Goal: Information Seeking & Learning: Learn about a topic

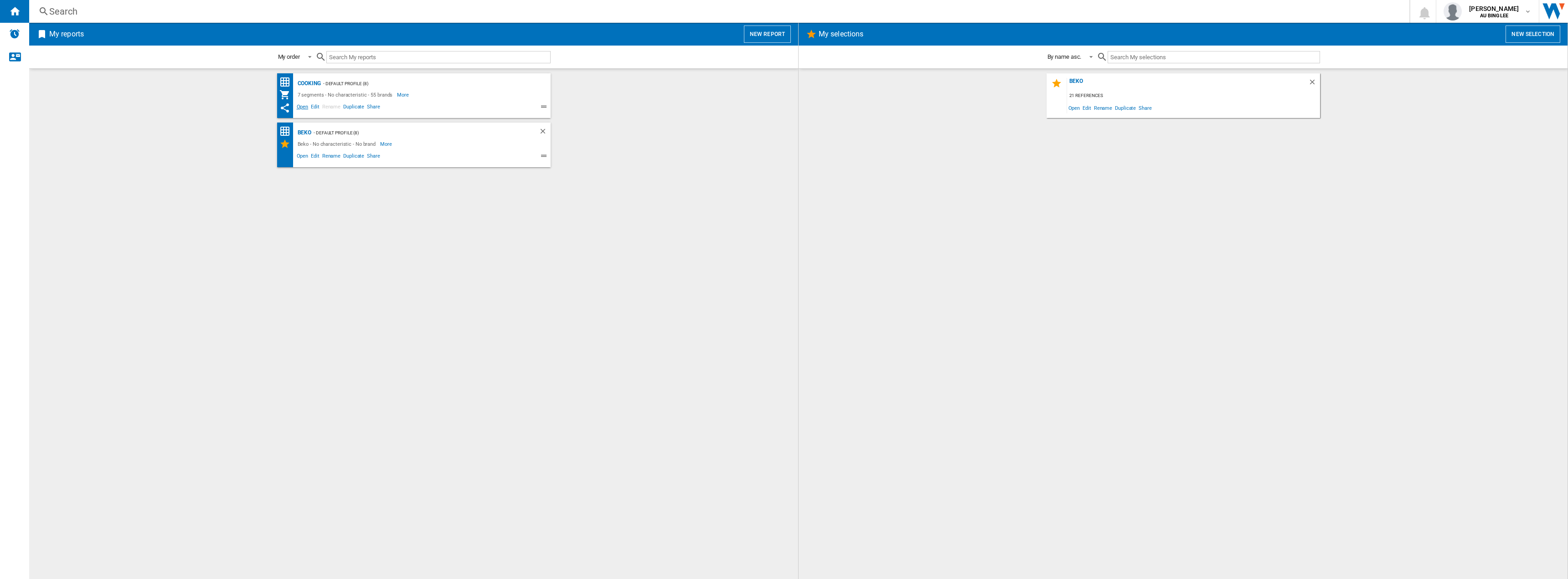
click at [304, 108] on span "Open" at bounding box center [303, 108] width 15 height 11
drag, startPoint x: 304, startPoint y: 108, endPoint x: 335, endPoint y: 226, distance: 122.0
click at [335, 226] on div "Cooking - Default profile (8) 7 segments - No characteristic - 55 brands More L…" at bounding box center [413, 324] width 751 height 501
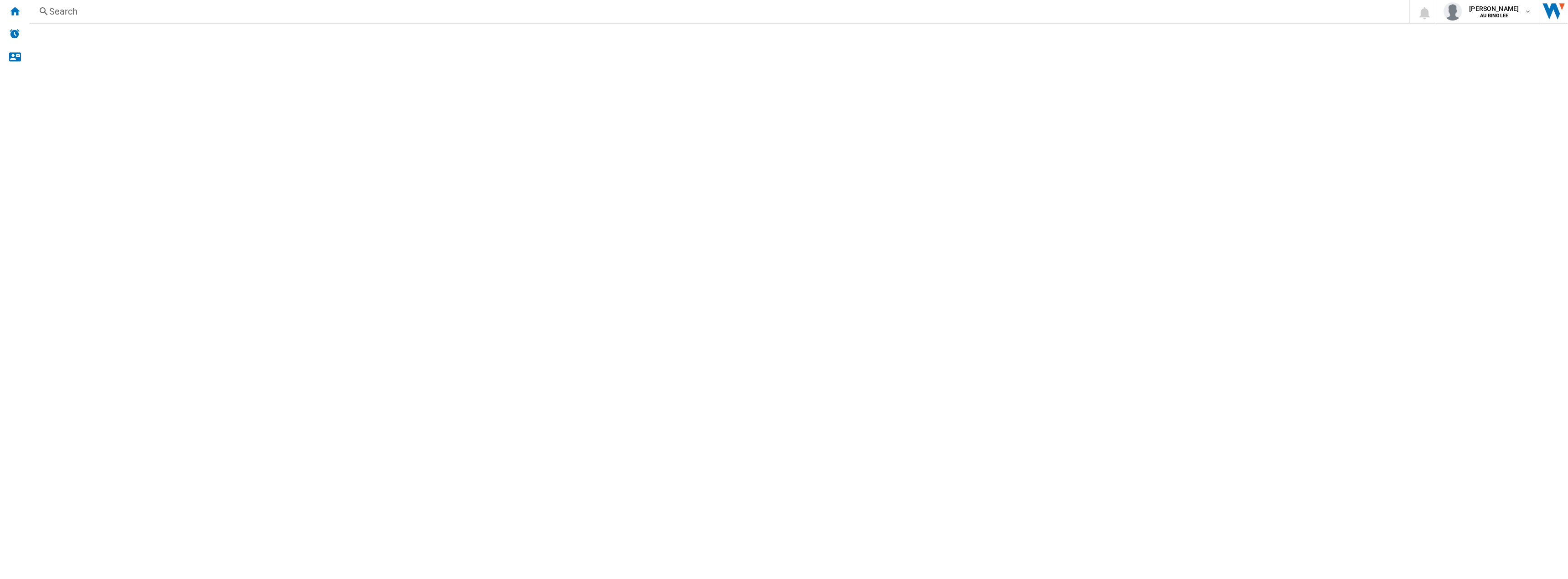
click at [301, 157] on span "Open" at bounding box center [303, 157] width 15 height 11
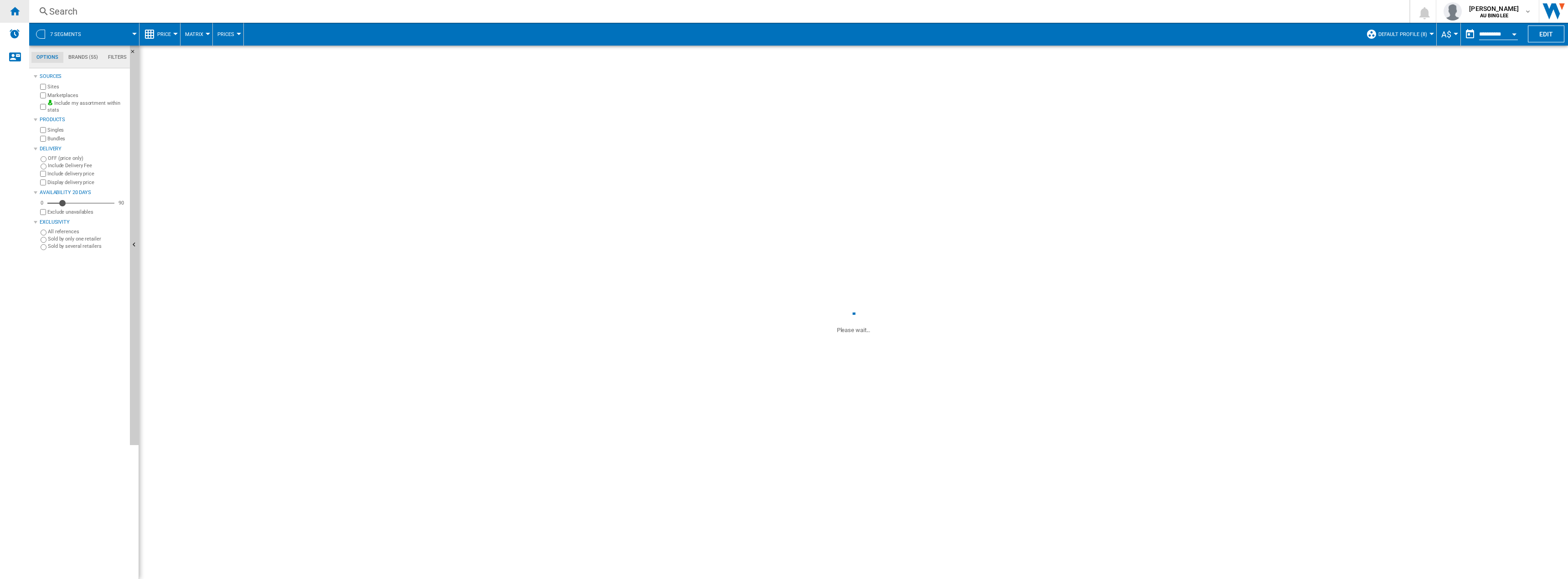
click at [10, 12] on ng-md-icon "Home" at bounding box center [15, 11] width 11 height 11
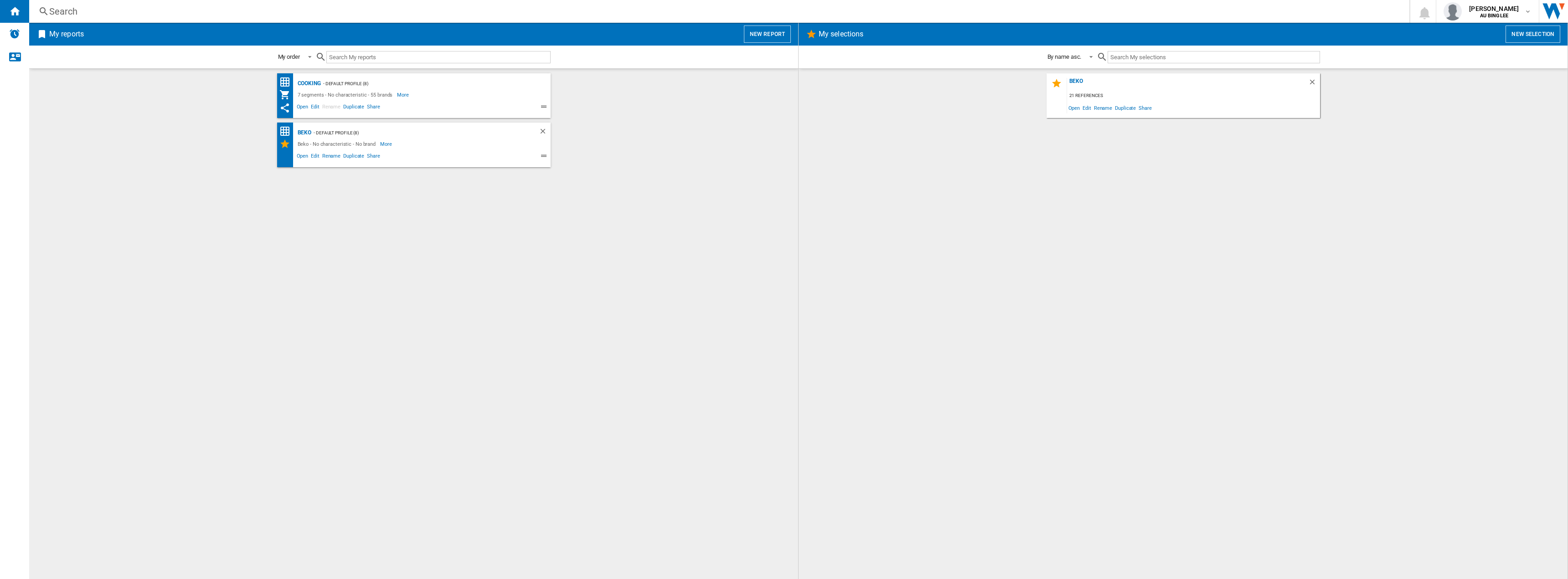
click at [227, 212] on div "Cooking - Default profile (8) 7 segments - No characteristic - 55 brands More L…" at bounding box center [413, 324] width 751 height 501
click at [299, 158] on span "Open" at bounding box center [303, 157] width 15 height 11
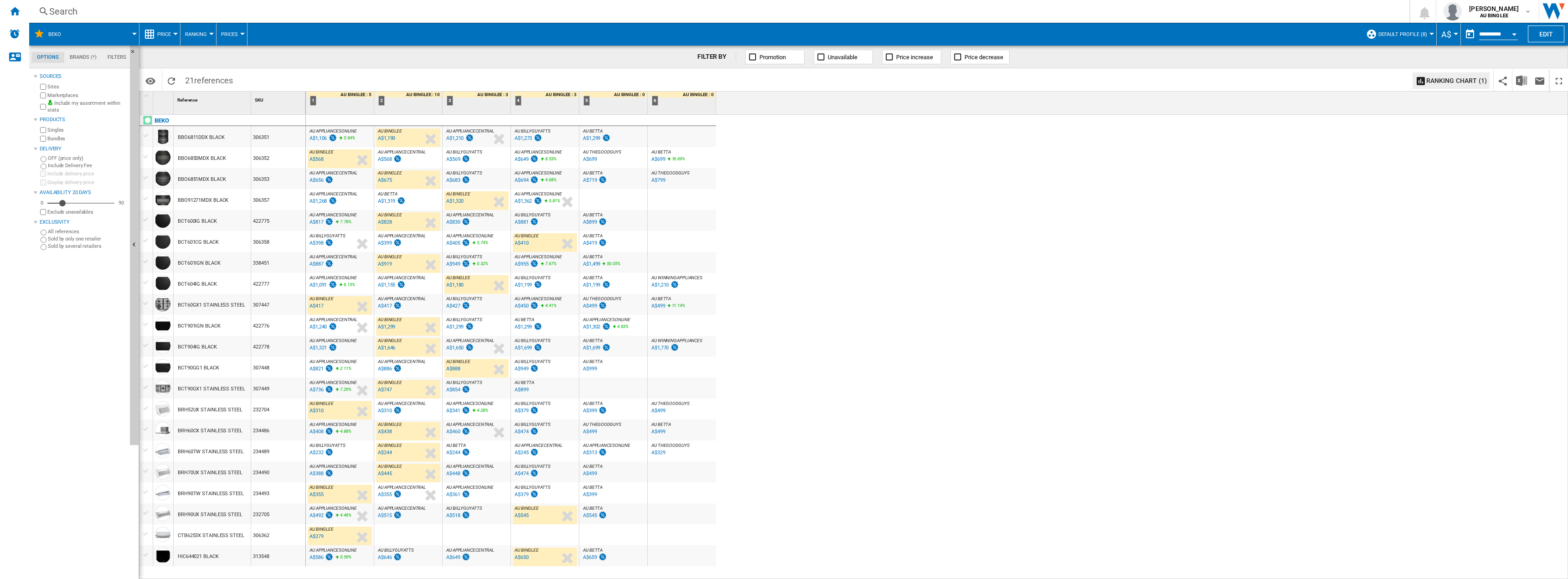
click at [521, 75] on span at bounding box center [530, 80] width 586 height 21
click at [326, 140] on div "A$1,106" at bounding box center [318, 138] width 17 height 6
click at [321, 177] on div "A$656" at bounding box center [321, 180] width 26 height 9
click at [318, 200] on div "A$1,268" at bounding box center [318, 201] width 17 height 6
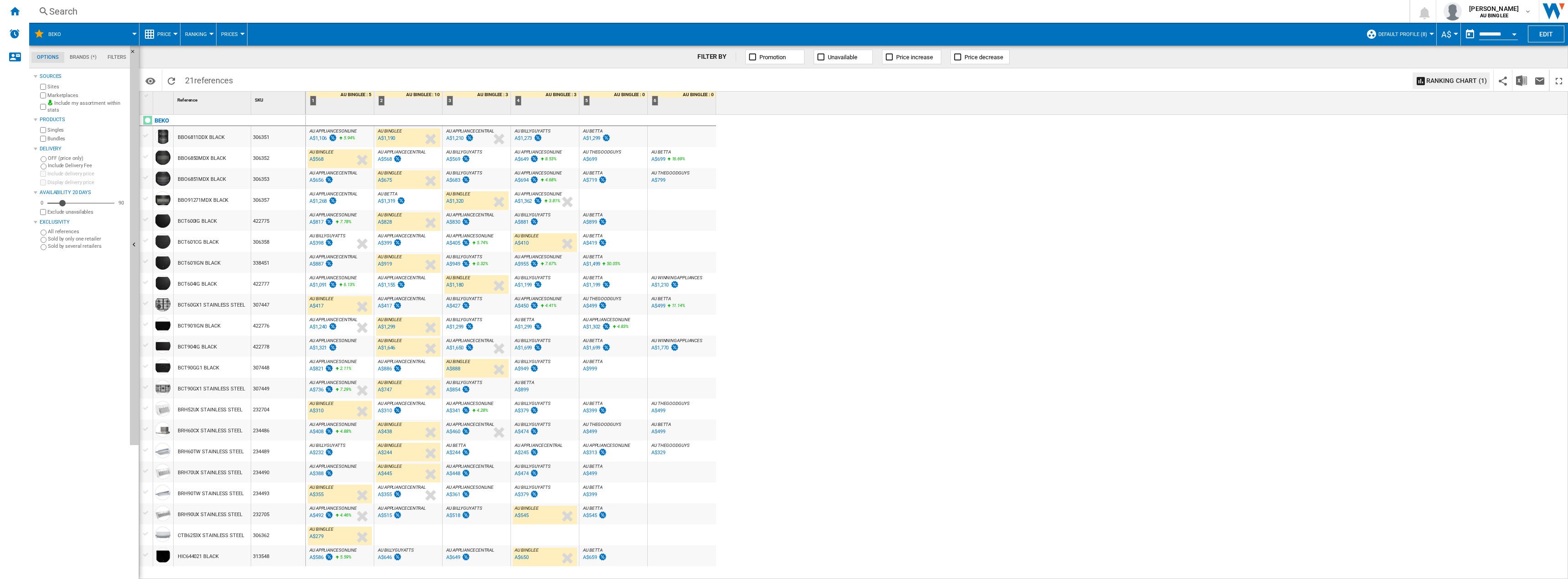
click at [319, 215] on span "AU APPLIANCESONLINE" at bounding box center [333, 215] width 47 height 5
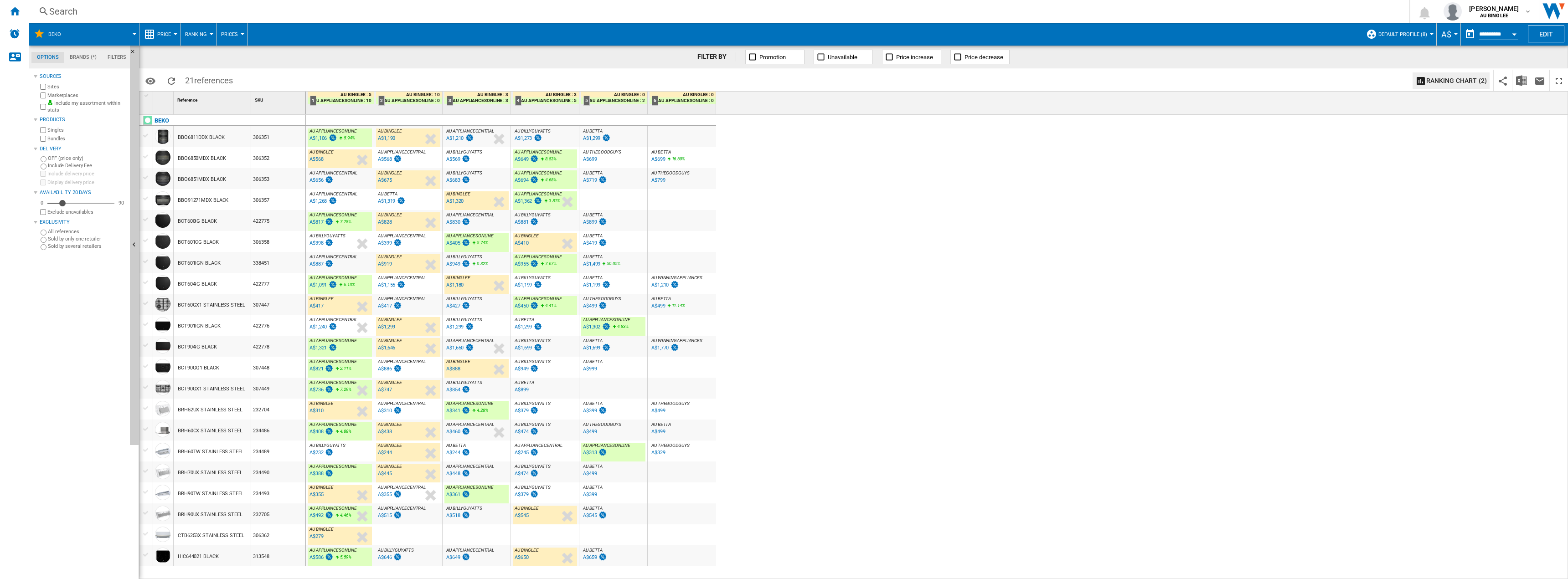
click at [324, 224] on div "A$817" at bounding box center [321, 222] width 26 height 9
click at [320, 243] on div "A$398" at bounding box center [316, 243] width 14 height 6
click at [321, 262] on div "A$887" at bounding box center [316, 264] width 14 height 6
click at [327, 282] on div "A$1,091" at bounding box center [318, 285] width 17 height 6
click at [321, 324] on div "A$1,240" at bounding box center [318, 327] width 17 height 6
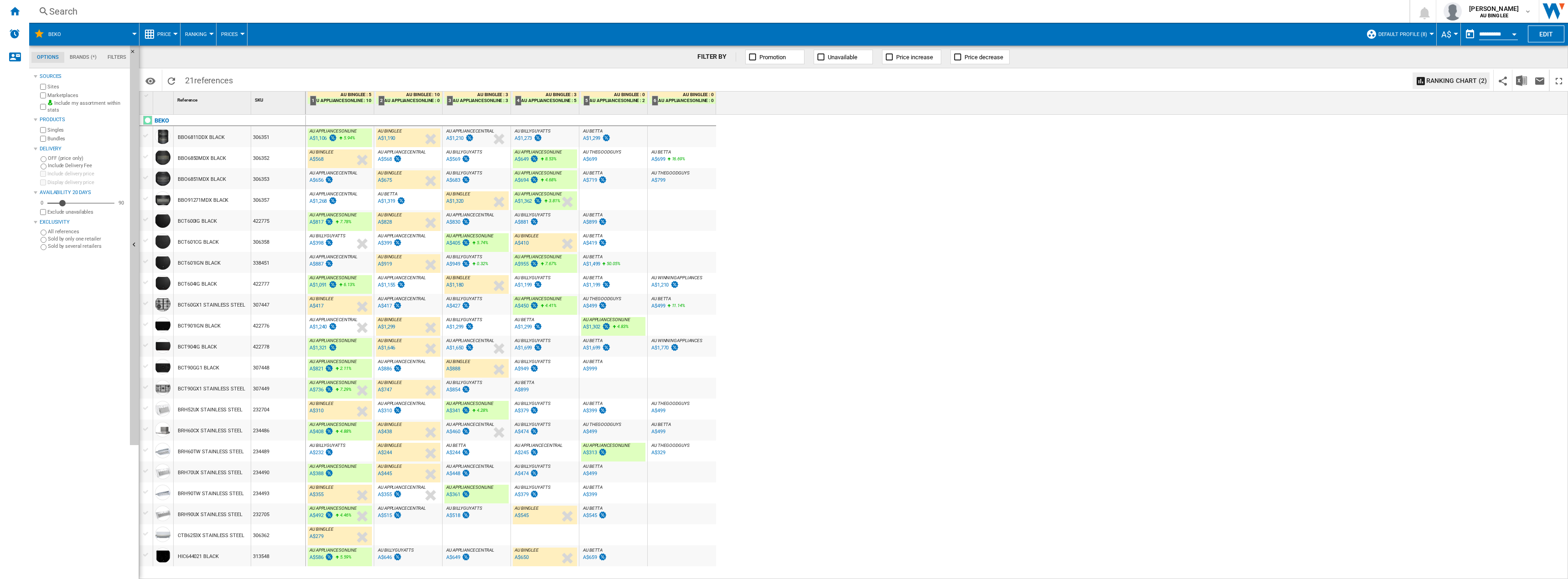
click at [314, 344] on div "A$1,321" at bounding box center [323, 348] width 29 height 9
click at [319, 369] on div "A$821" at bounding box center [316, 369] width 14 height 6
click at [313, 390] on div "A$736" at bounding box center [316, 390] width 14 height 6
click at [321, 431] on div "A$408" at bounding box center [316, 432] width 14 height 6
click at [313, 478] on div "A$388" at bounding box center [321, 473] width 26 height 9
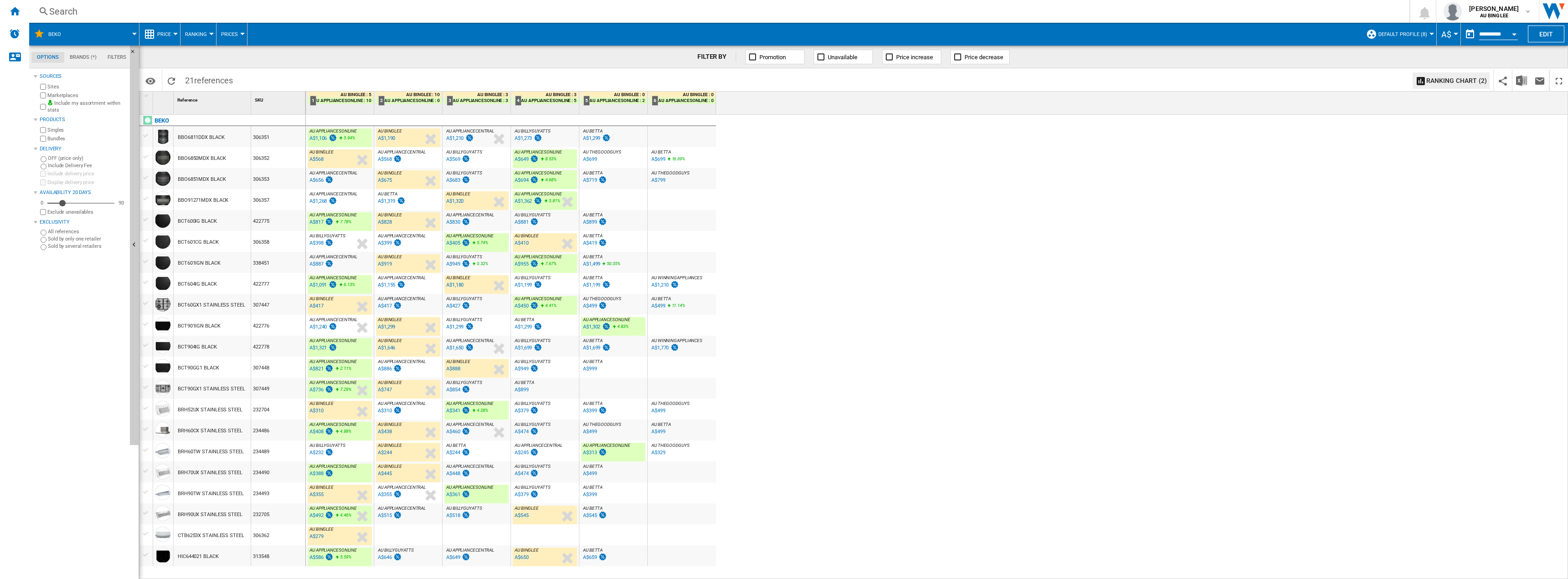
click at [318, 519] on div "A$492" at bounding box center [321, 515] width 26 height 9
click at [327, 553] on img at bounding box center [329, 556] width 9 height 8
